Goal: Task Accomplishment & Management: Use online tool/utility

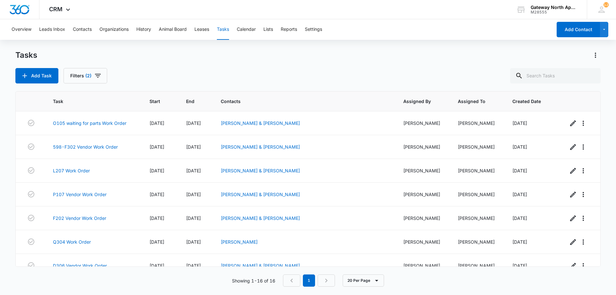
scroll to position [193, 0]
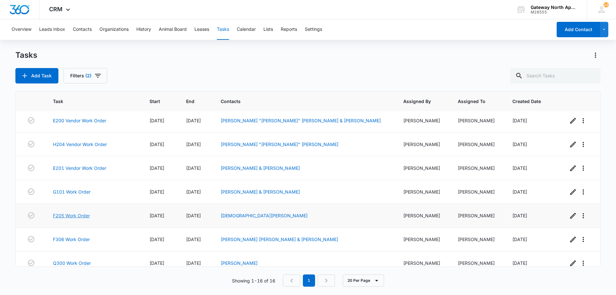
click at [75, 218] on link "F205 Work Order" at bounding box center [71, 215] width 37 height 7
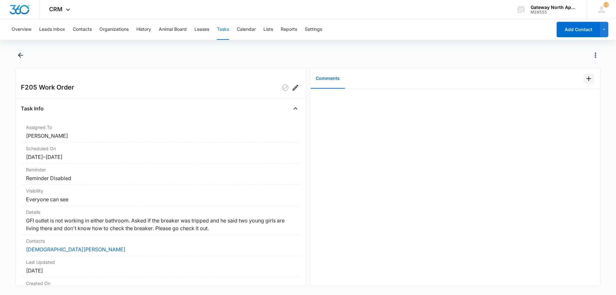
click at [585, 82] on icon "Add Comment" at bounding box center [589, 79] width 8 height 8
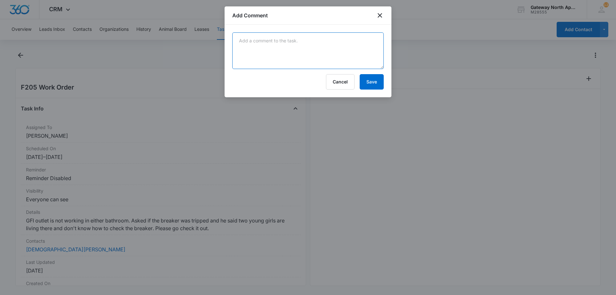
click at [258, 52] on textarea at bounding box center [307, 50] width 151 height 37
type textarea "new GFCI installed in spare bathroom. seems to not be tripping waited 10 min an…"
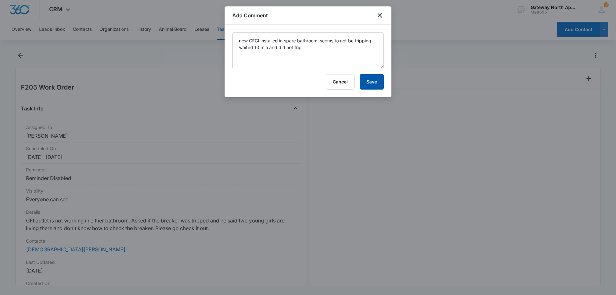
click at [367, 83] on button "Save" at bounding box center [372, 81] width 24 height 15
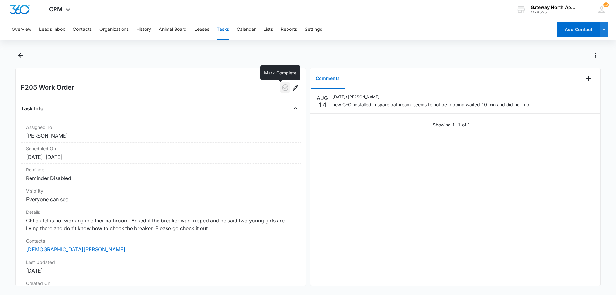
click at [282, 86] on icon "button" at bounding box center [285, 87] width 6 height 6
click at [22, 57] on icon "Back" at bounding box center [21, 55] width 8 height 8
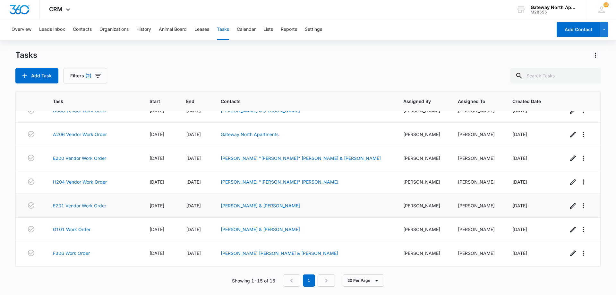
scroll to position [201, 0]
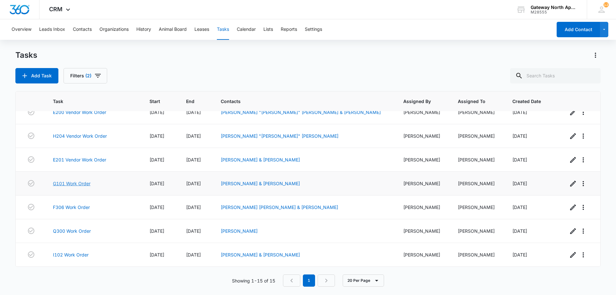
click at [80, 182] on link "G101 Work Order" at bounding box center [72, 183] width 38 height 7
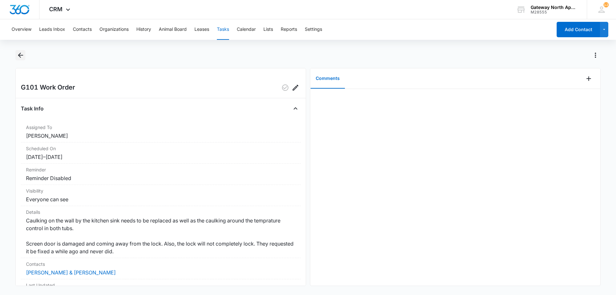
click at [21, 59] on icon "Back" at bounding box center [21, 55] width 8 height 8
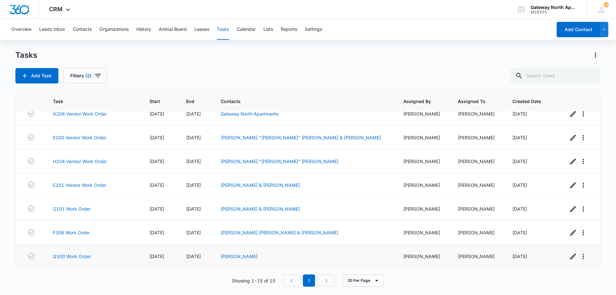
scroll to position [201, 0]
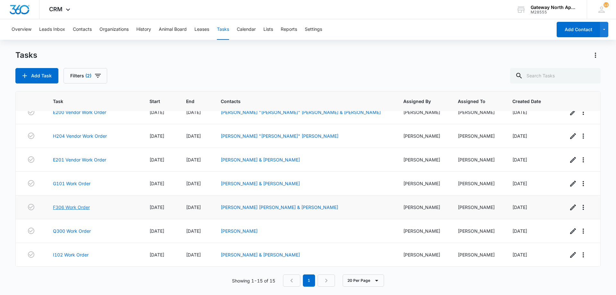
click at [74, 208] on link "F306 Work Order" at bounding box center [71, 207] width 37 height 7
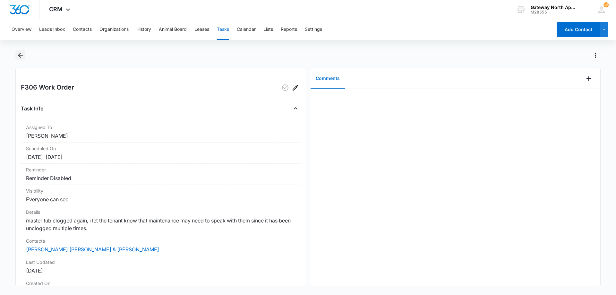
click at [22, 52] on icon "Back" at bounding box center [21, 55] width 8 height 8
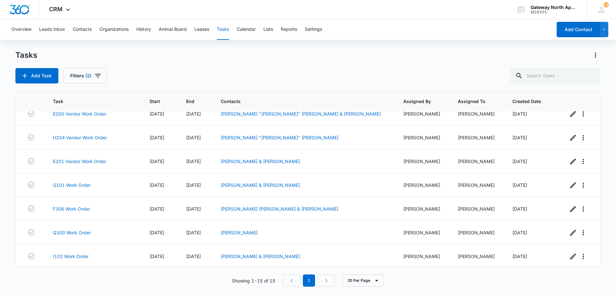
scroll to position [201, 0]
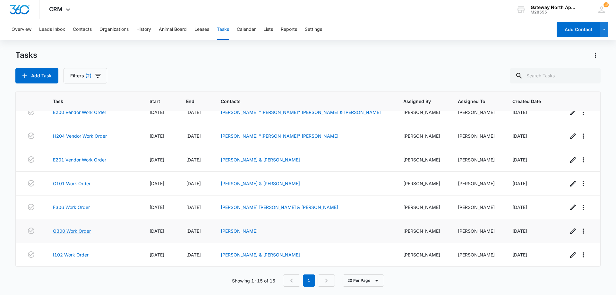
click at [75, 231] on link "Q300 Work Order" at bounding box center [72, 231] width 38 height 7
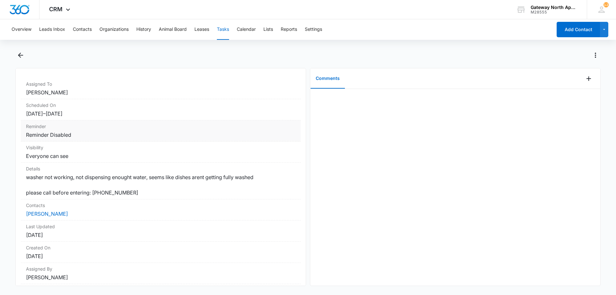
scroll to position [32, 0]
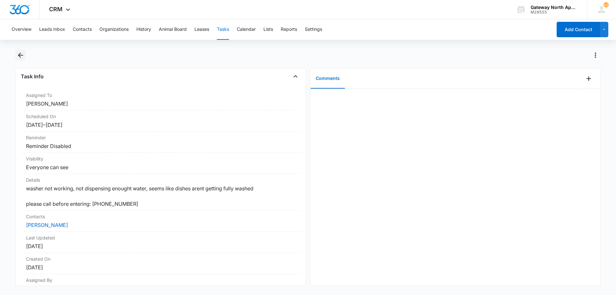
click at [21, 57] on icon "Back" at bounding box center [21, 55] width 8 height 8
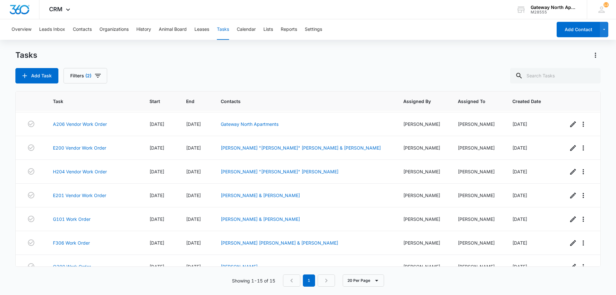
scroll to position [201, 0]
